Goal: Navigation & Orientation: Find specific page/section

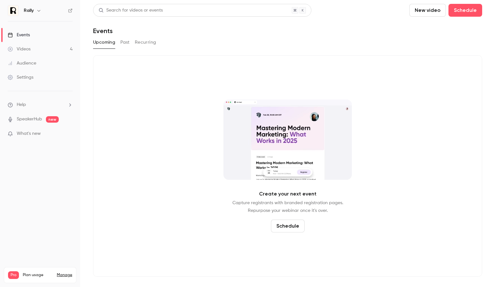
click at [35, 11] on button "button" at bounding box center [39, 11] width 8 height 8
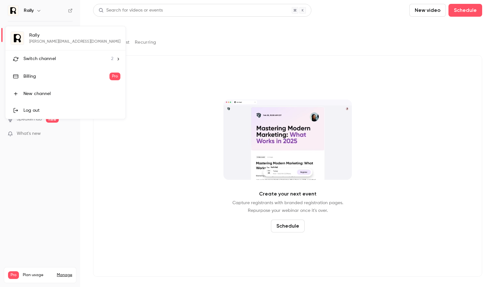
click at [38, 60] on span "Switch channel" at bounding box center [39, 58] width 32 height 7
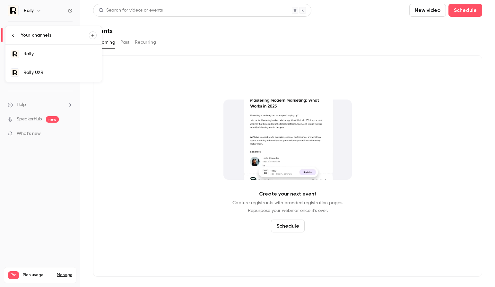
click at [47, 78] on link "Rally UXR" at bounding box center [53, 72] width 96 height 19
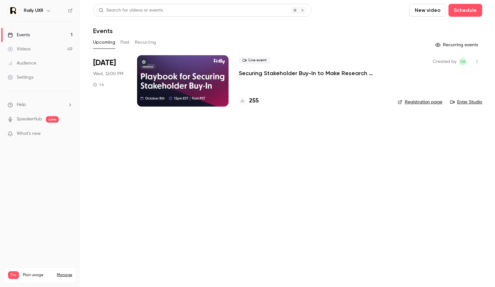
click at [128, 46] on button "Past" at bounding box center [124, 42] width 9 height 10
